Goal: Task Accomplishment & Management: Manage account settings

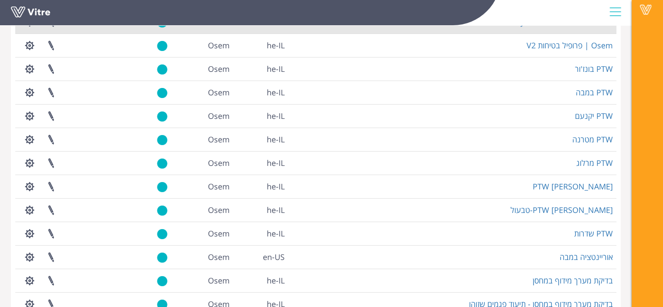
scroll to position [194, 0]
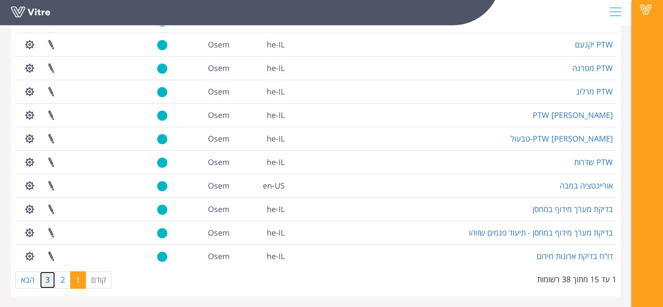
click at [43, 281] on link "3" at bounding box center [48, 280] width 16 height 17
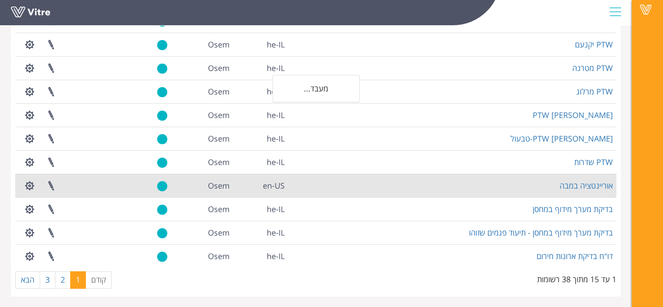
scroll to position [30, 0]
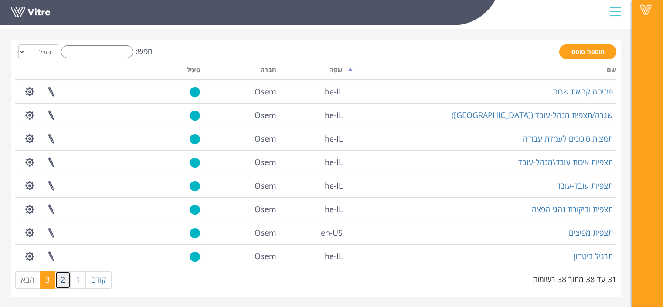
click at [63, 280] on link "2" at bounding box center [63, 280] width 16 height 17
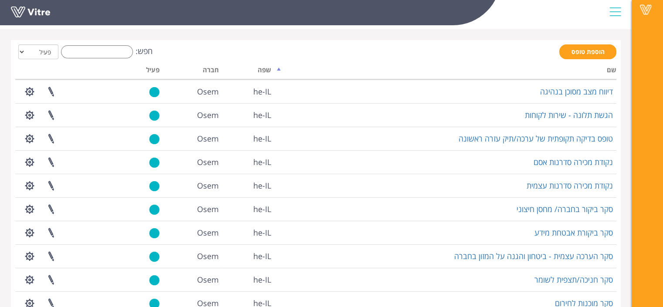
scroll to position [194, 0]
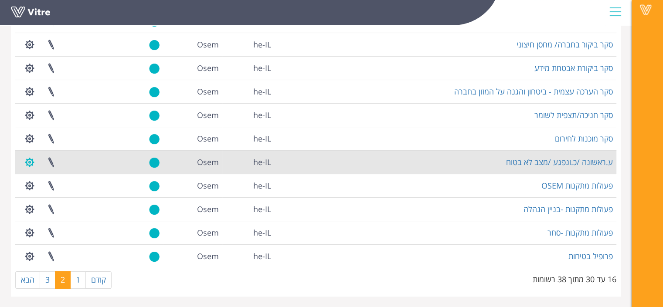
click at [25, 163] on button "button" at bounding box center [30, 162] width 22 height 23
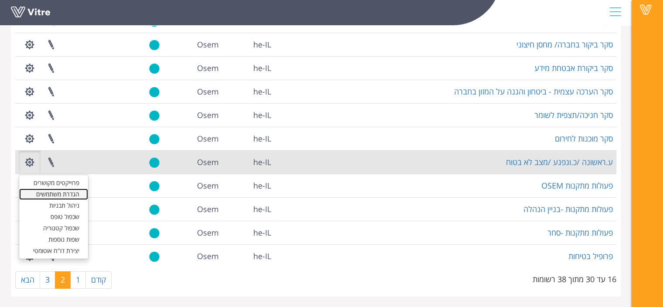
click at [63, 192] on link "הגדרת משתמשים" at bounding box center [53, 194] width 69 height 11
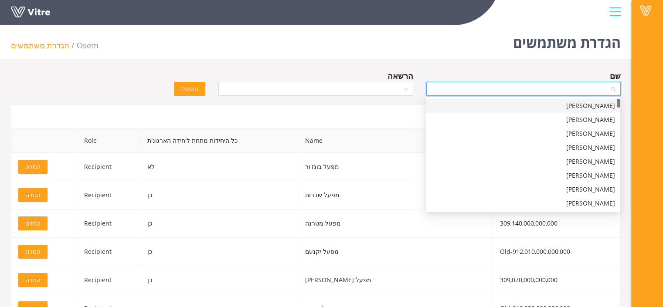
click at [450, 86] on input "search" at bounding box center [521, 88] width 178 height 13
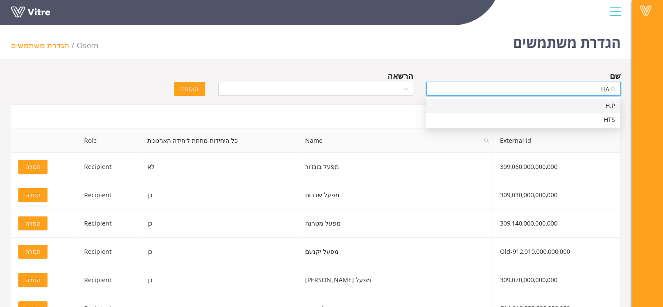
type input "H"
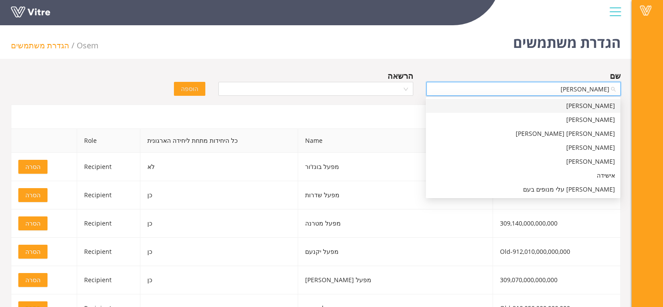
type input "ישי"
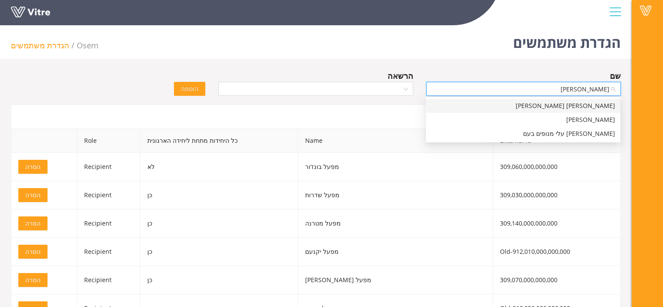
click at [486, 102] on div "ישי מאיר אלמלם" at bounding box center [523, 106] width 184 height 10
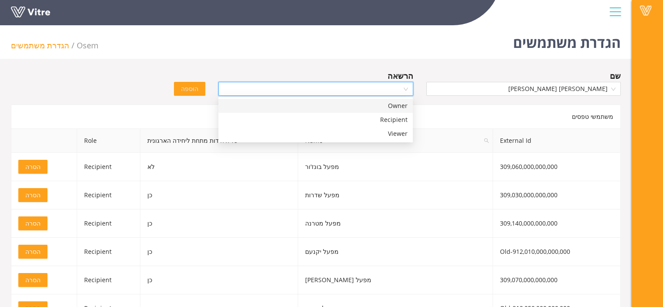
click at [365, 88] on input "search" at bounding box center [313, 88] width 178 height 13
click at [358, 121] on div "Recipient" at bounding box center [316, 120] width 184 height 10
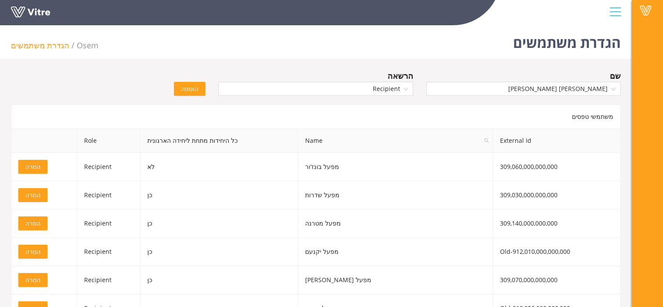
click at [190, 85] on span "הוספה" at bounding box center [189, 89] width 17 height 10
